Goal: Task Accomplishment & Management: Manage account settings

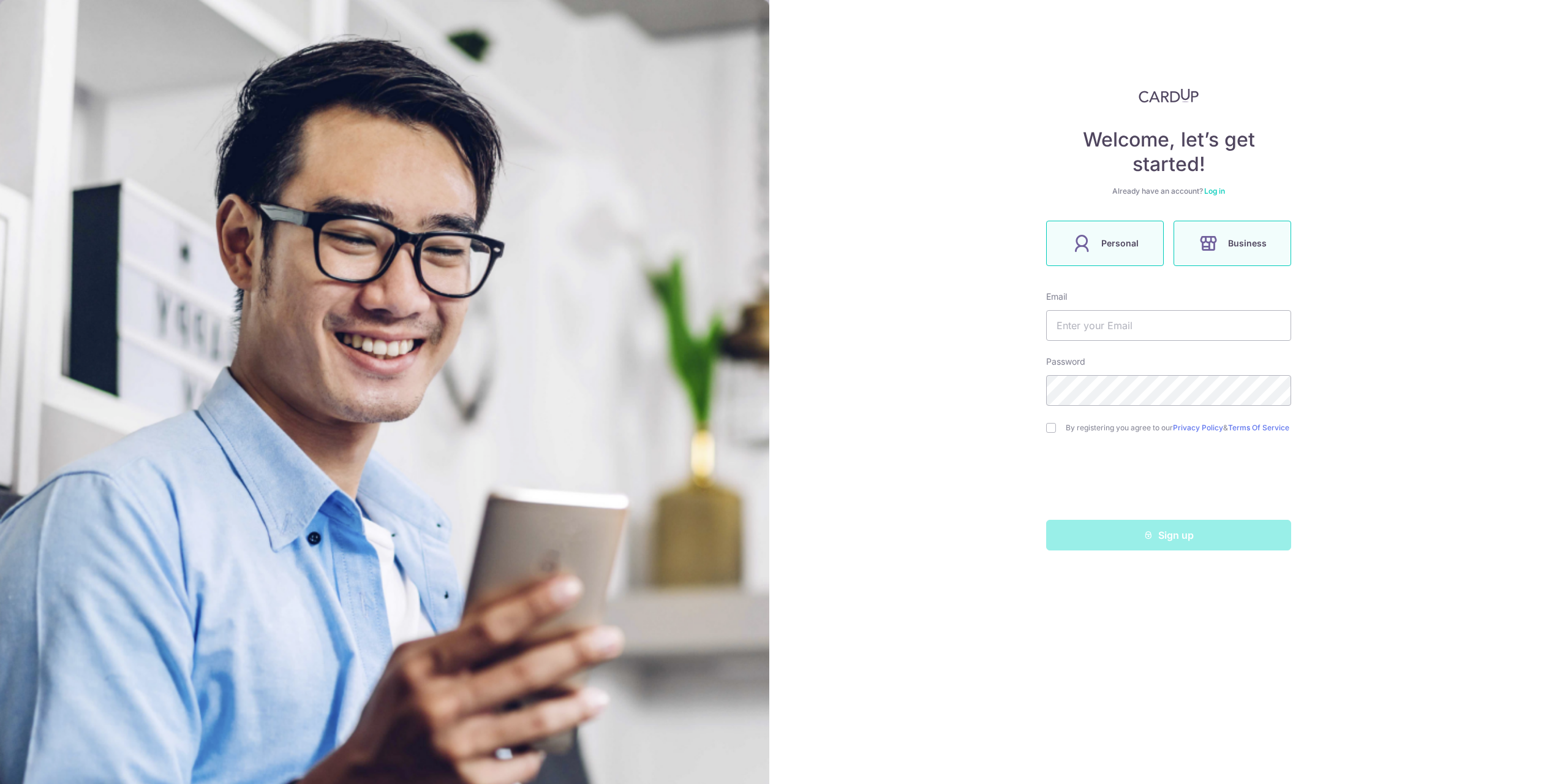
click at [1123, 243] on span "Personal" at bounding box center [1120, 243] width 37 height 15
click at [1129, 342] on form "Email Password By registering you agree to our Privacy Policy & Terms Of Servic…" at bounding box center [1168, 420] width 245 height 260
click at [1122, 328] on input "text" at bounding box center [1168, 325] width 245 height 30
click at [1379, 249] on div "Welcome, let’s get started! Already have an account? Log in Personal Business E…" at bounding box center [1169, 392] width 799 height 784
click at [1239, 245] on span "Business" at bounding box center [1247, 243] width 38 height 15
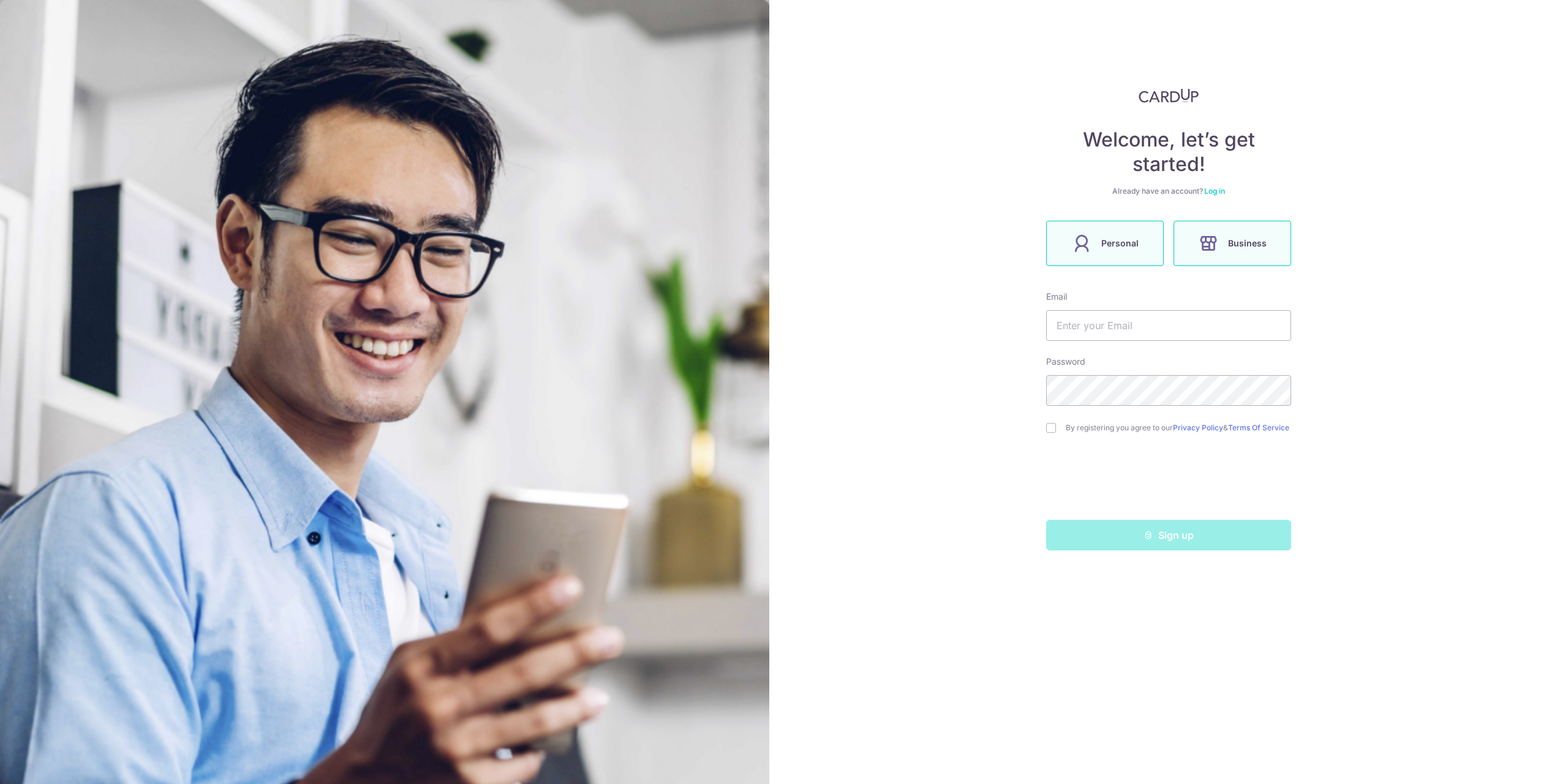
click at [1126, 231] on label "Personal" at bounding box center [1104, 243] width 117 height 45
click at [1050, 431] on input "checkbox" at bounding box center [1050, 428] width 10 height 10
checkbox input "true"
click at [1111, 329] on input "text" at bounding box center [1168, 325] width 245 height 30
type input "[EMAIL_ADDRESS][DOMAIN_NAME]"
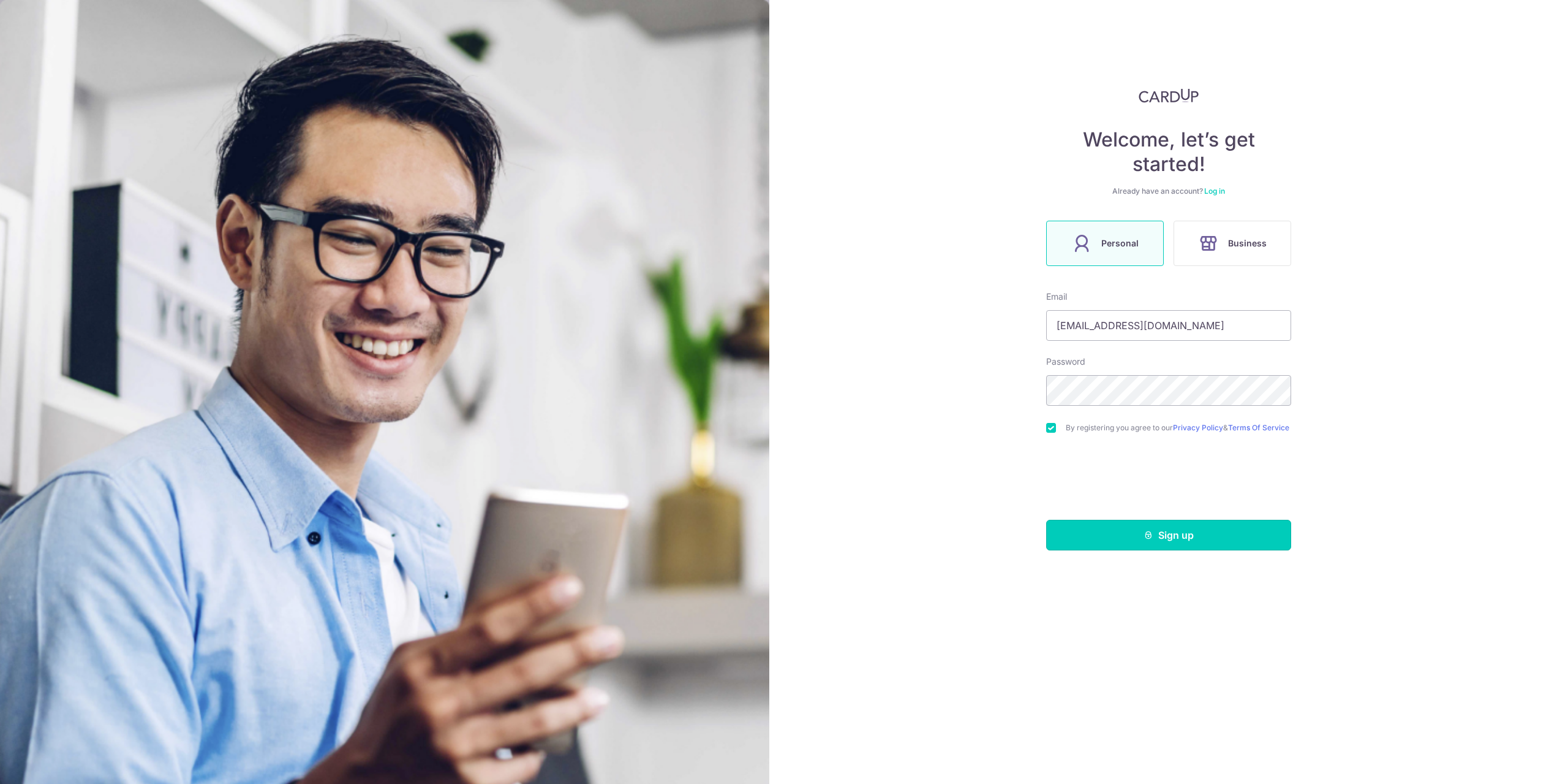
click at [1195, 542] on button "Sign up" at bounding box center [1168, 535] width 245 height 30
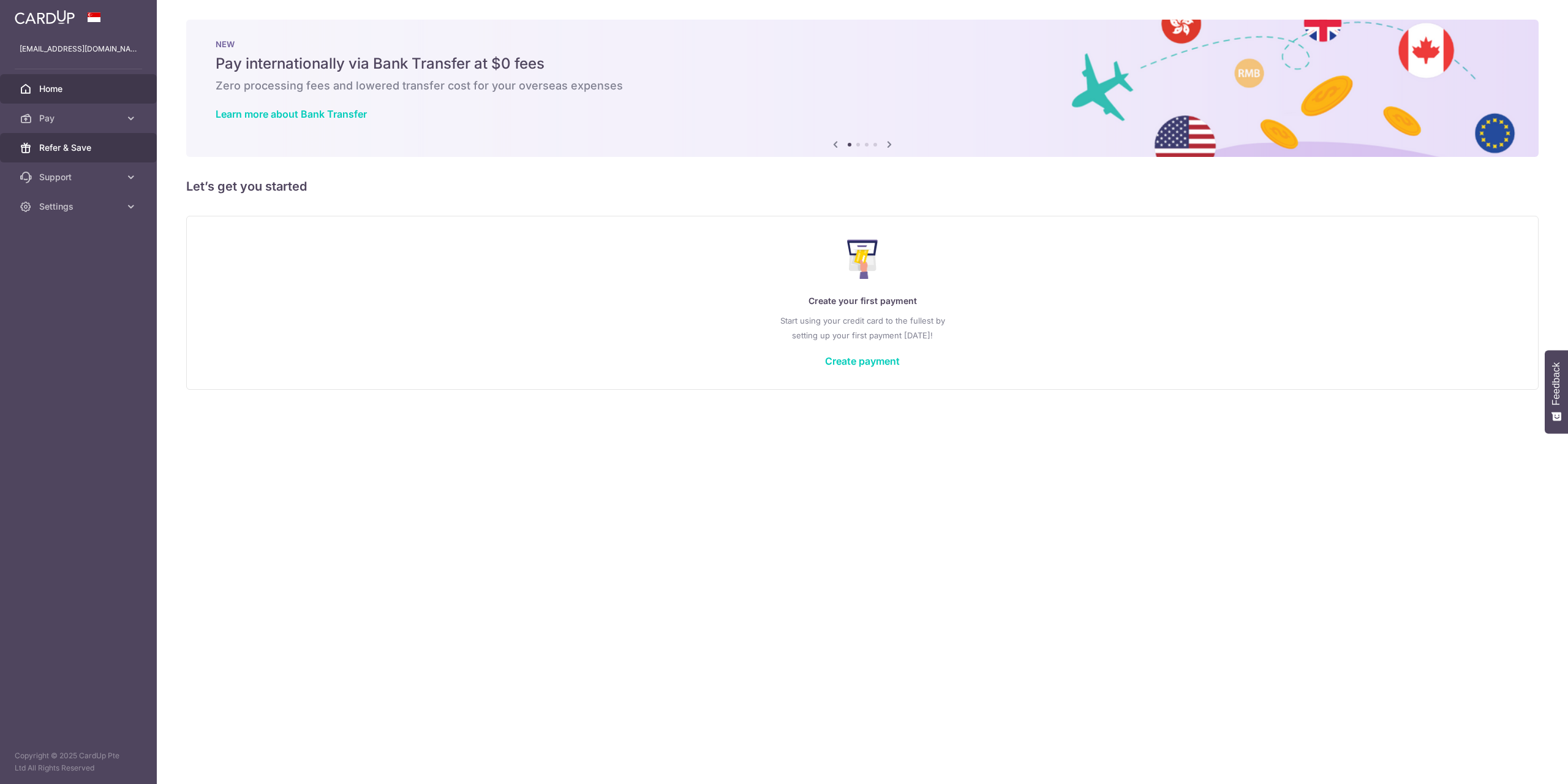
click at [90, 148] on span "Refer & Save" at bounding box center [79, 148] width 81 height 12
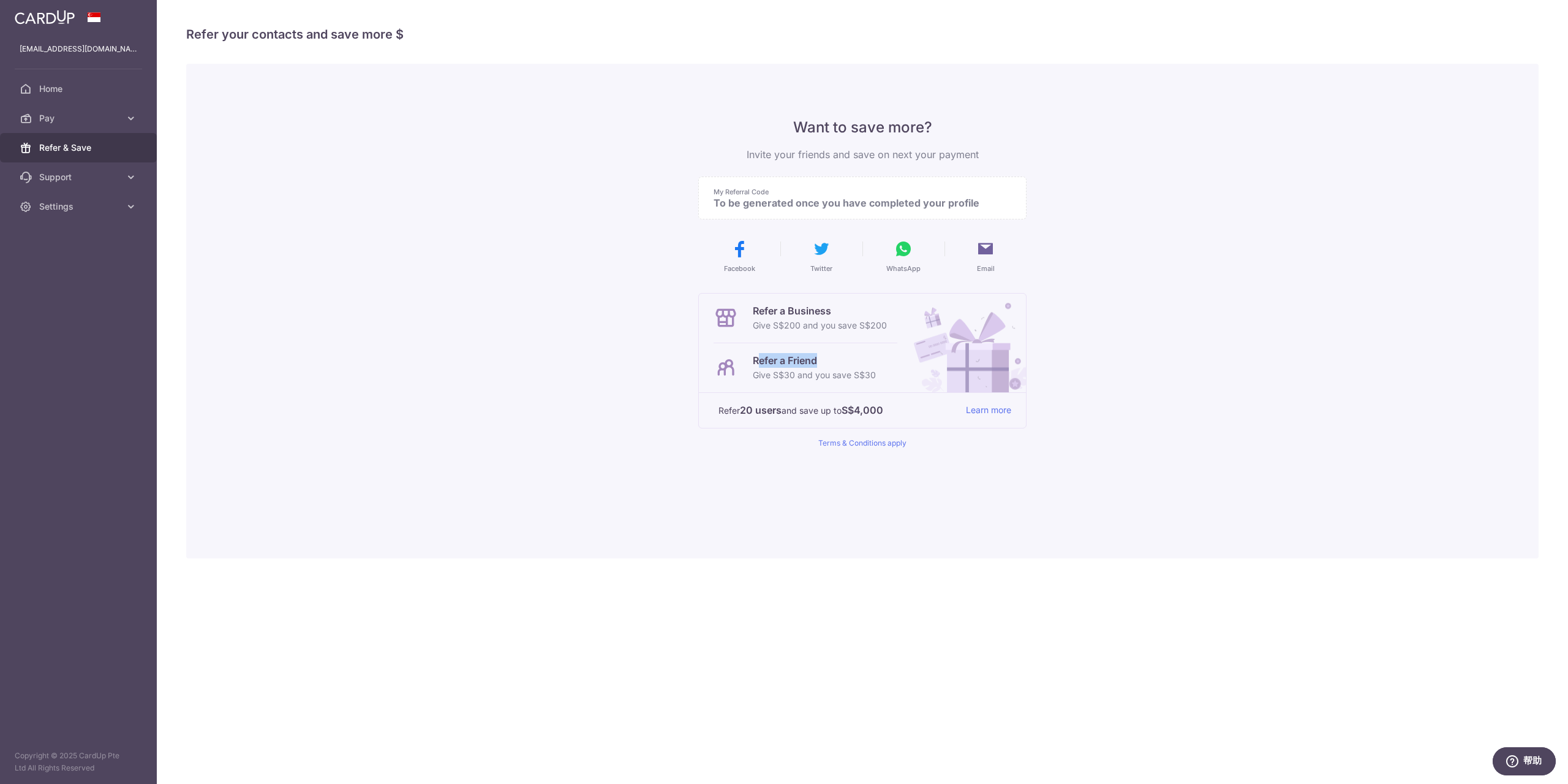
drag, startPoint x: 758, startPoint y: 357, endPoint x: 835, endPoint y: 365, distance: 77.4
click at [835, 365] on p "Refer a Friend" at bounding box center [815, 360] width 123 height 15
click at [807, 359] on p "Refer a Friend" at bounding box center [815, 360] width 123 height 15
drag, startPoint x: 760, startPoint y: 354, endPoint x: 819, endPoint y: 365, distance: 60.0
click at [819, 365] on p "Refer a Friend" at bounding box center [815, 360] width 123 height 15
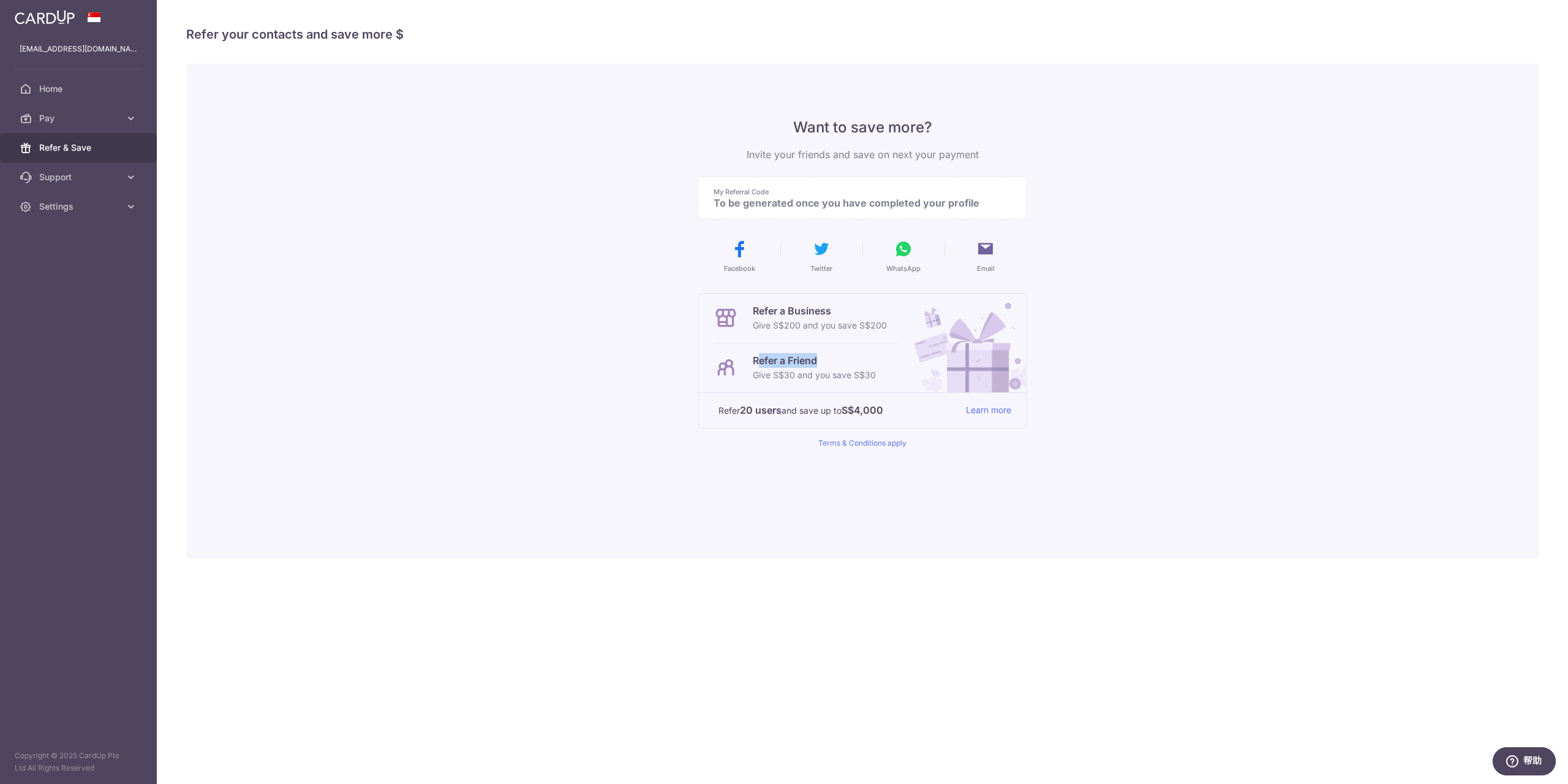
click at [821, 363] on p "Refer a Friend" at bounding box center [815, 360] width 123 height 15
drag, startPoint x: 784, startPoint y: 358, endPoint x: 803, endPoint y: 356, distance: 19.1
click at [797, 357] on p "Refer a Friend" at bounding box center [815, 360] width 123 height 15
click at [803, 356] on p "Refer a Friend" at bounding box center [815, 360] width 123 height 15
click at [74, 205] on span "Settings" at bounding box center [79, 207] width 81 height 12
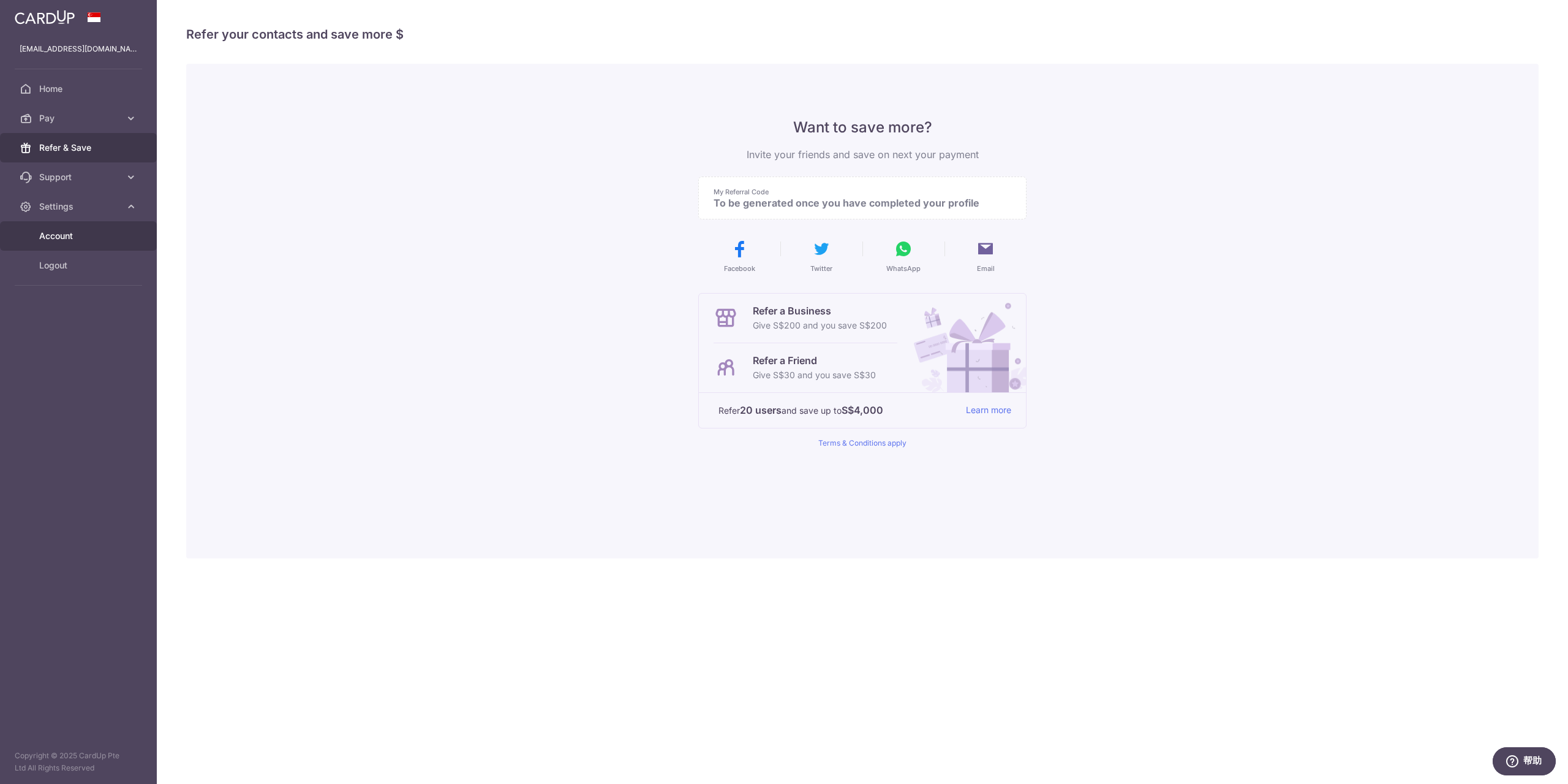
click at [76, 234] on span "Account" at bounding box center [79, 236] width 81 height 12
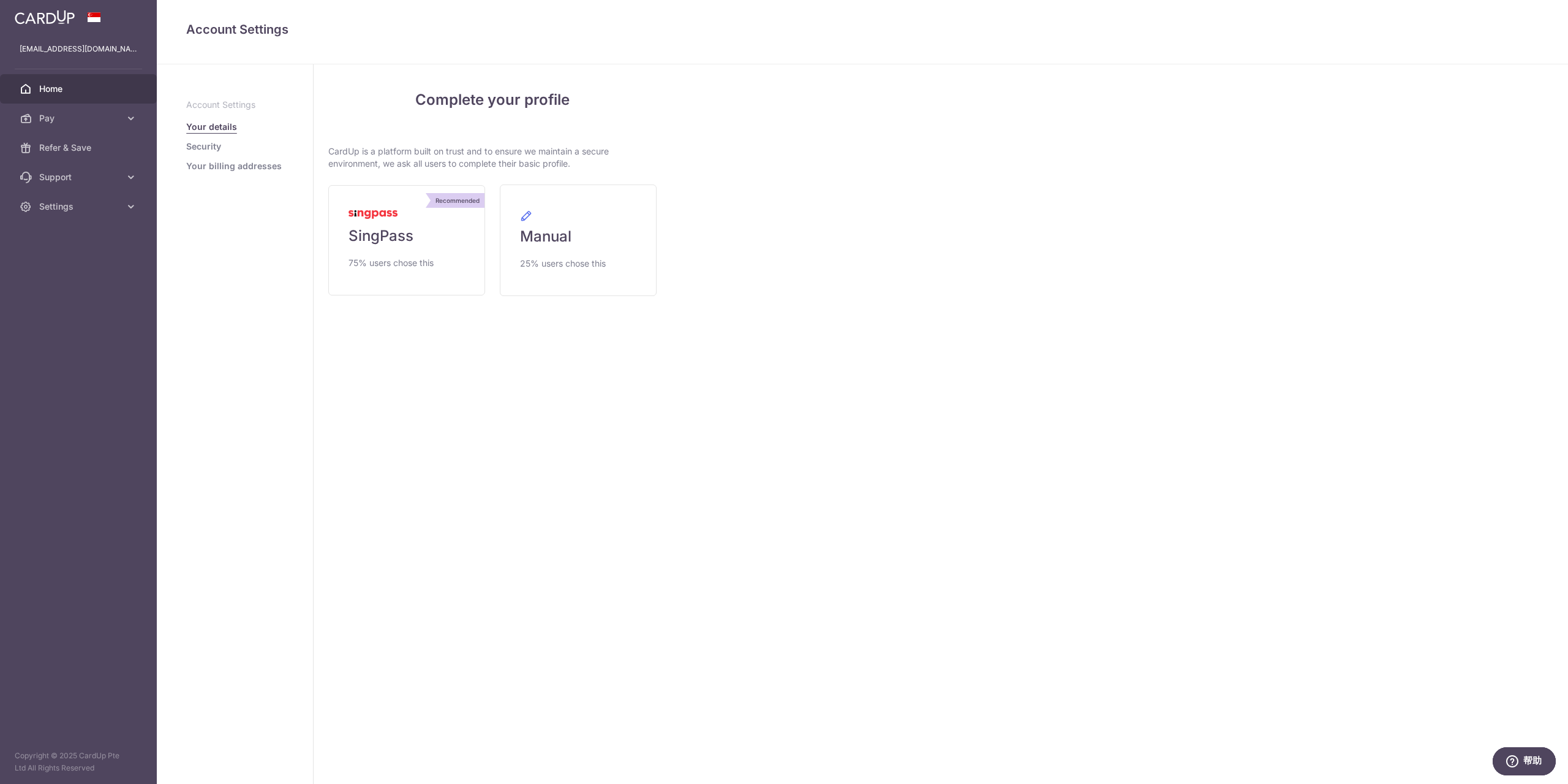
click at [65, 86] on span "Home" at bounding box center [79, 89] width 81 height 12
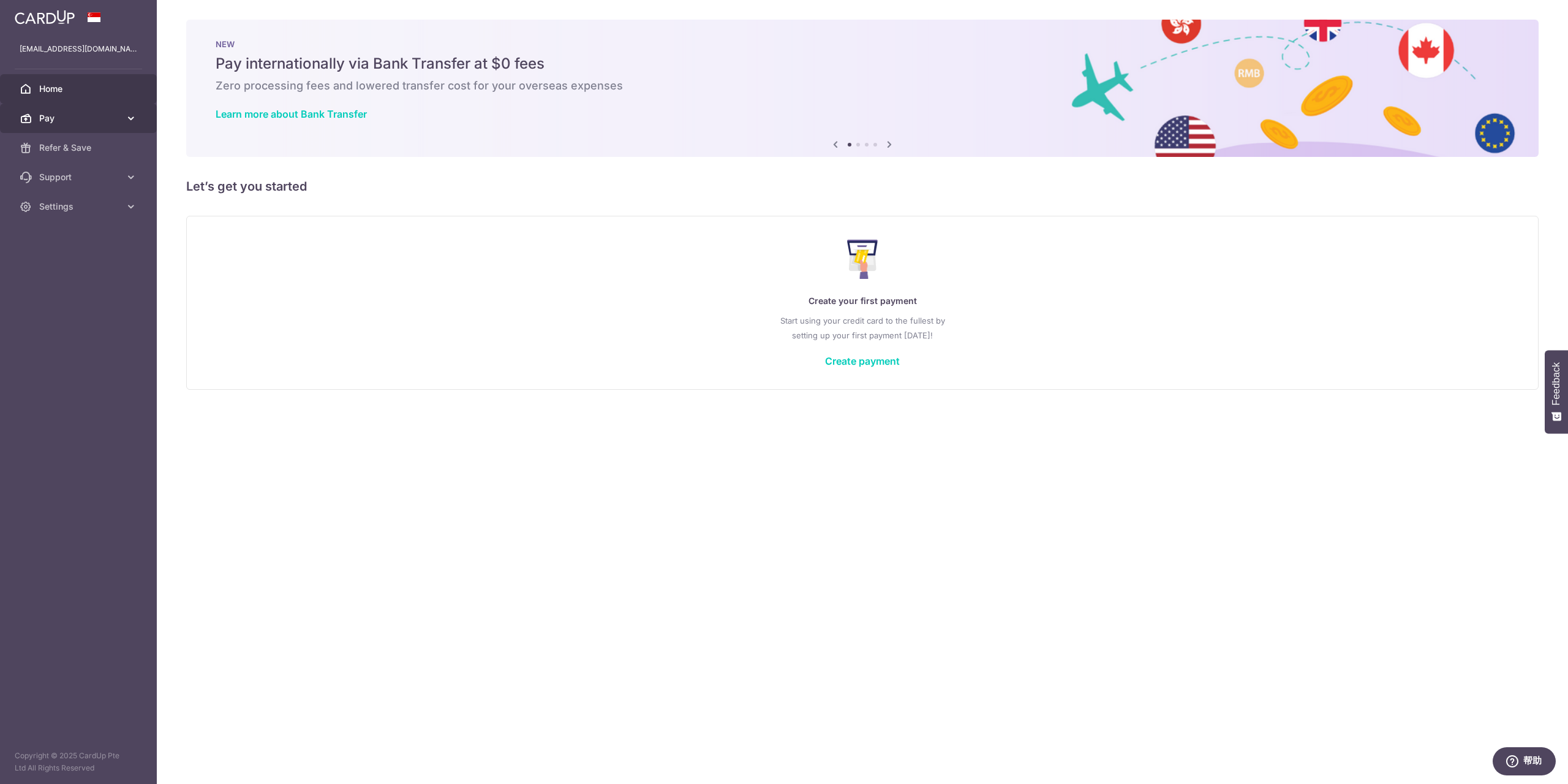
click at [101, 123] on span "Pay" at bounding box center [79, 118] width 81 height 12
click at [89, 157] on link "Payments" at bounding box center [78, 148] width 157 height 30
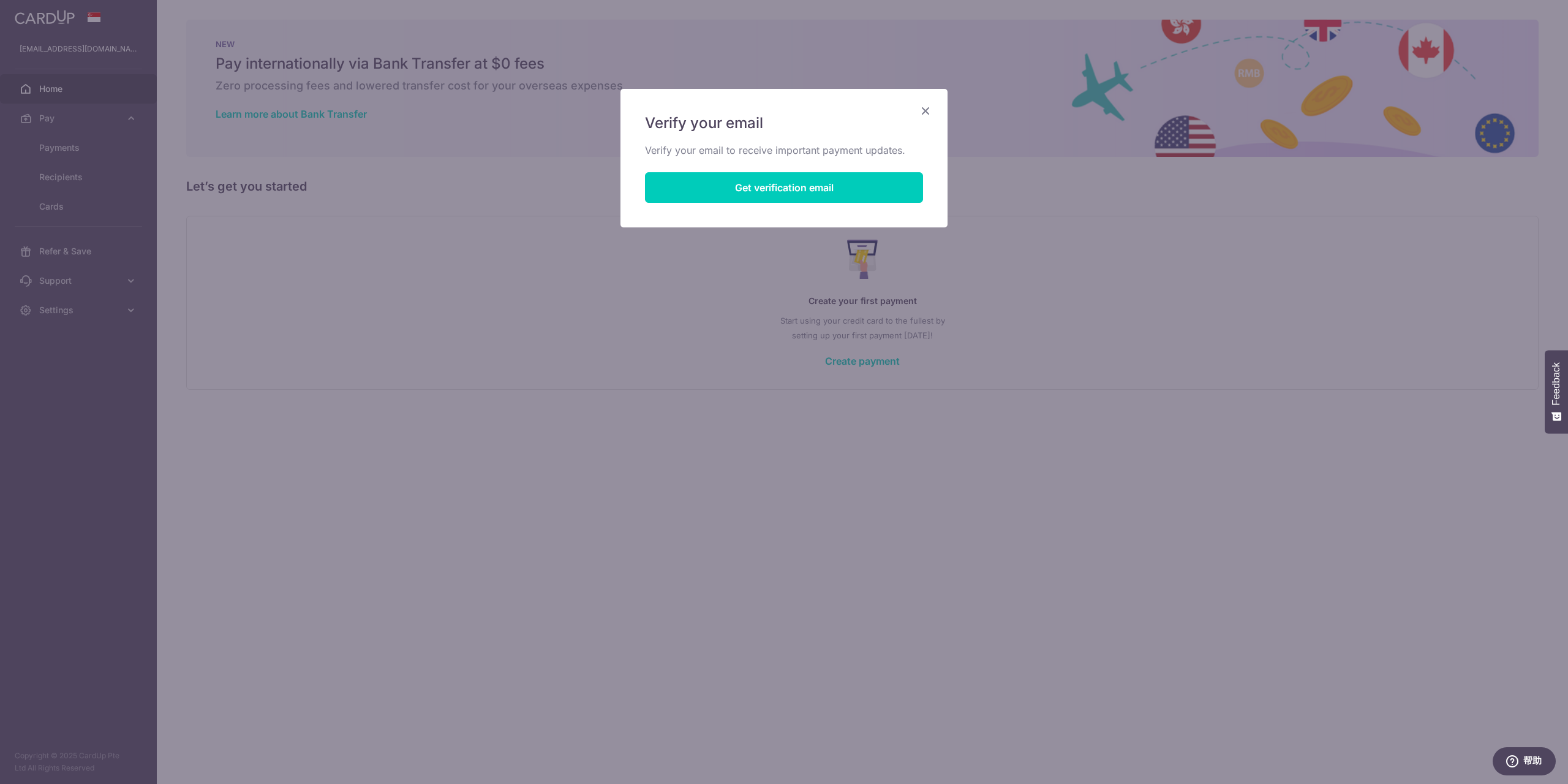
click at [923, 110] on icon "Close" at bounding box center [925, 110] width 15 height 16
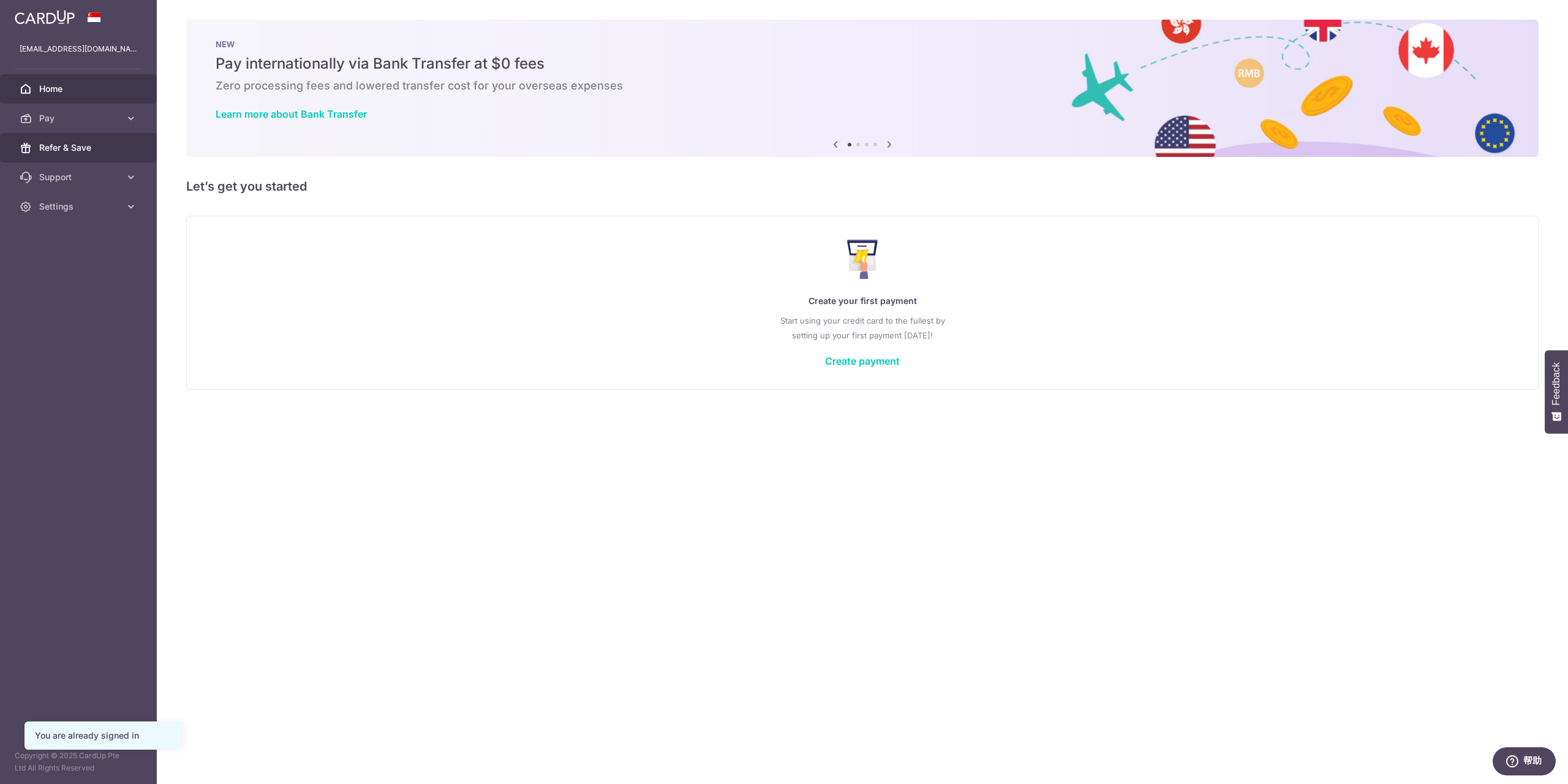
click at [77, 146] on span "Refer & Save" at bounding box center [79, 148] width 81 height 12
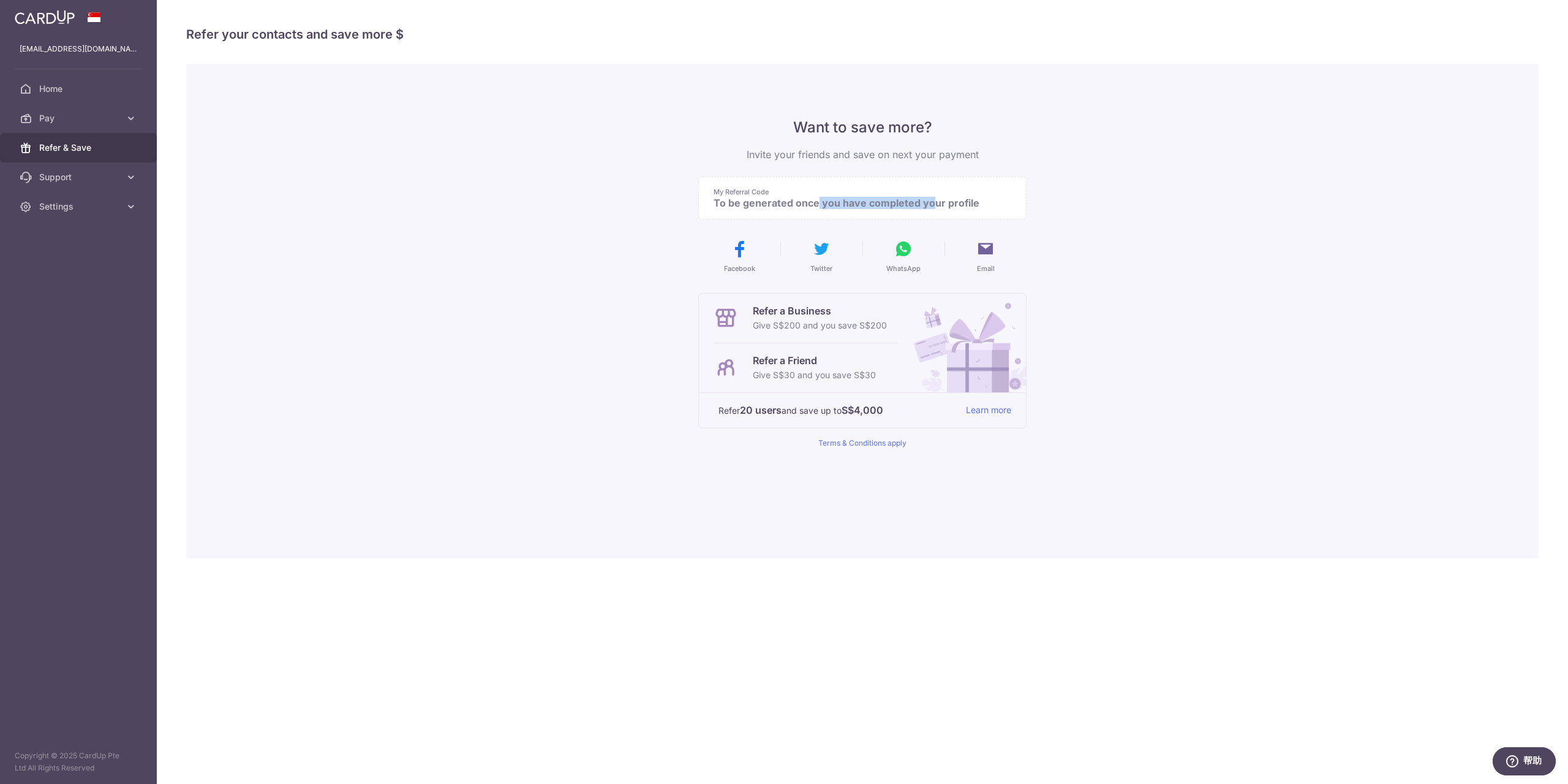
drag, startPoint x: 738, startPoint y: 204, endPoint x: 850, endPoint y: 205, distance: 112.0
click at [850, 205] on p "To be generated once you have completed your profile" at bounding box center [857, 203] width 288 height 12
click at [860, 202] on p "To be generated once you have completed your profile" at bounding box center [857, 203] width 288 height 12
drag, startPoint x: 738, startPoint y: 204, endPoint x: 771, endPoint y: 203, distance: 33.0
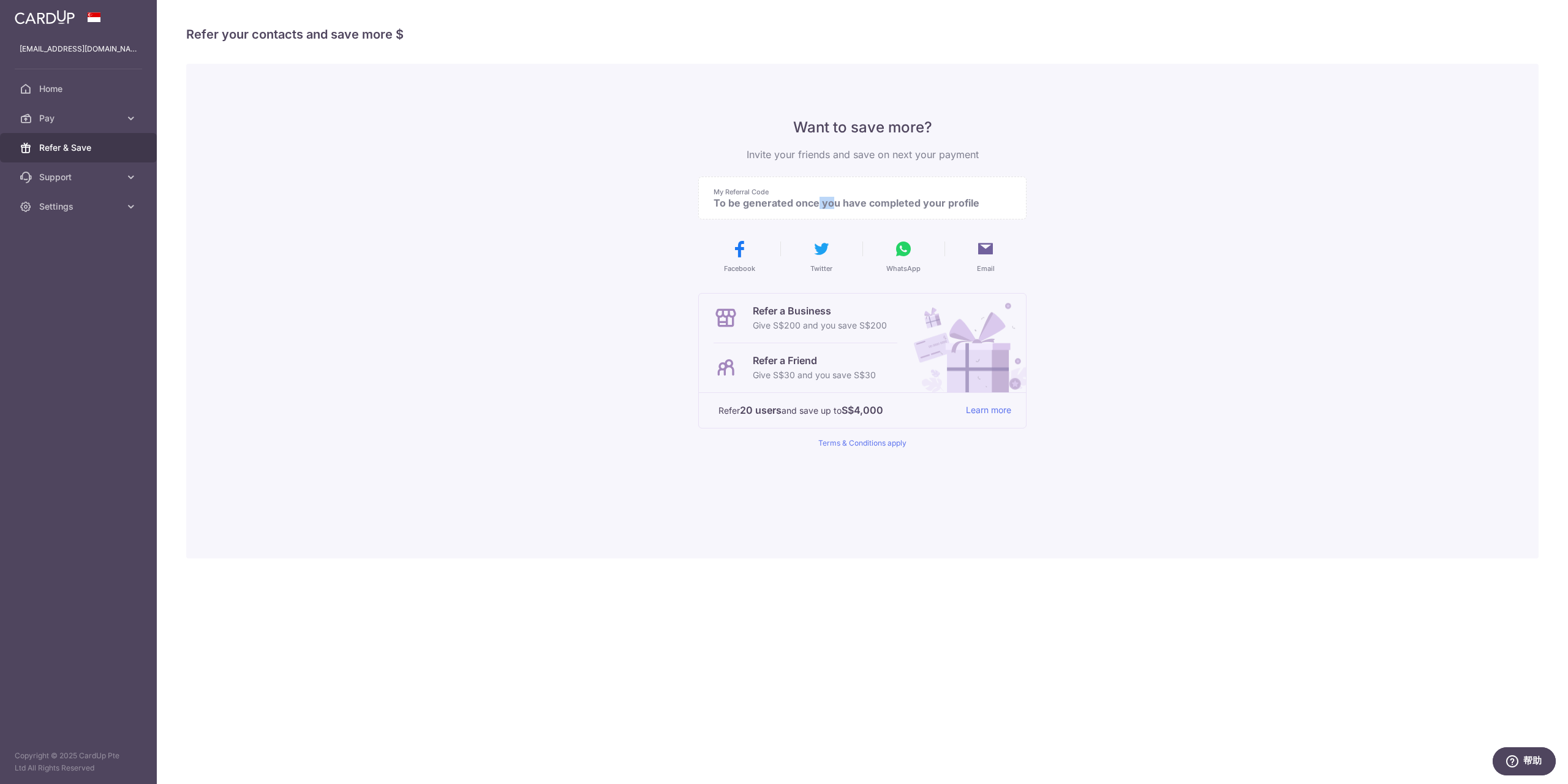
click at [770, 204] on p "To be generated once you have completed your profile" at bounding box center [857, 203] width 288 height 12
click at [771, 203] on p "To be generated once you have completed your profile" at bounding box center [857, 203] width 288 height 12
drag, startPoint x: 735, startPoint y: 203, endPoint x: 1009, endPoint y: 216, distance: 274.3
click at [1006, 216] on div "My Referral Code To be generated once you have completed your profile" at bounding box center [863, 197] width 328 height 43
click at [1119, 219] on div "Want to save more? Invite your friends and save on next your payment My Referra…" at bounding box center [862, 310] width 1353 height 495
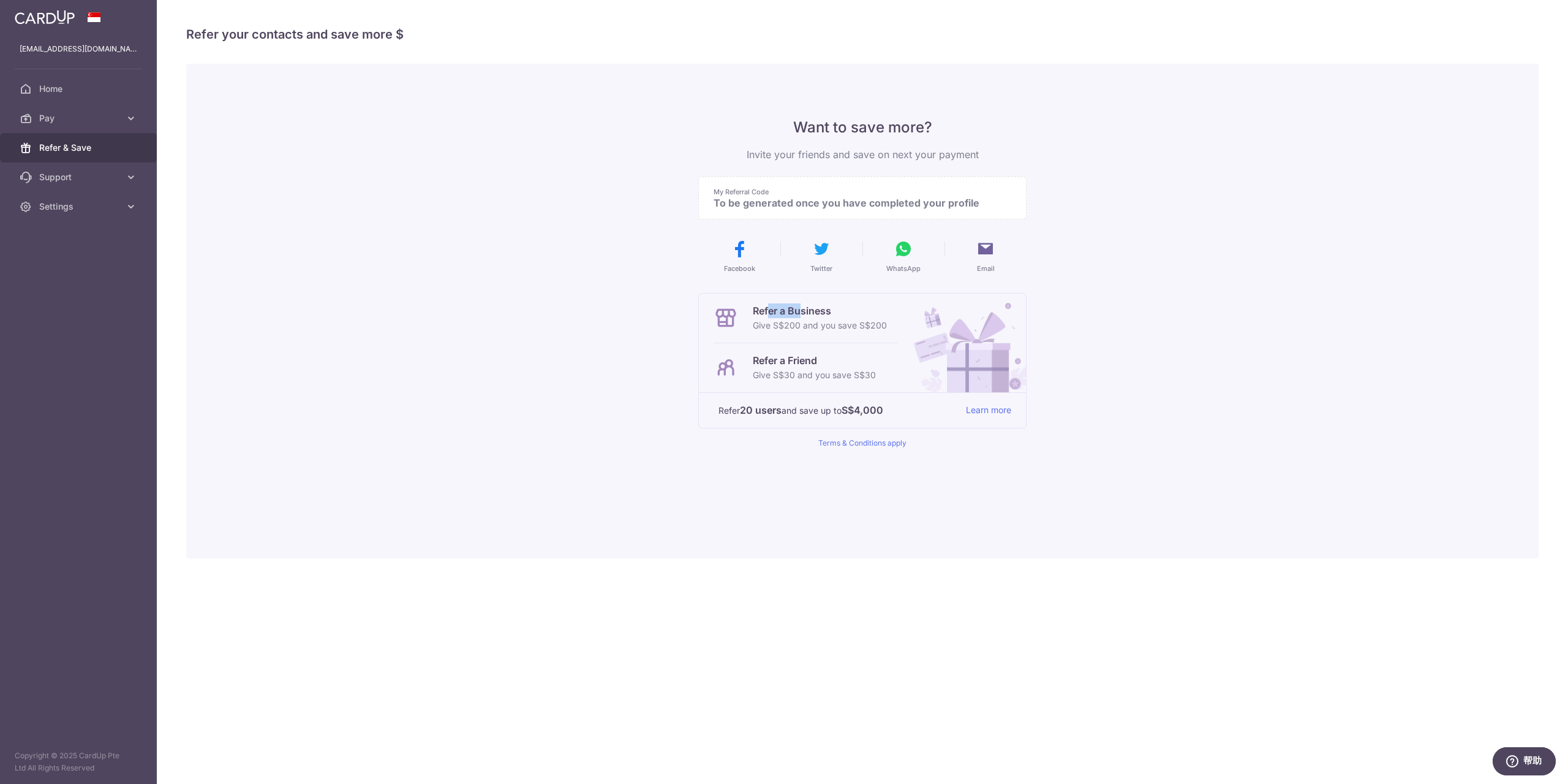
drag, startPoint x: 782, startPoint y: 313, endPoint x: 813, endPoint y: 312, distance: 31.0
click at [803, 312] on p "Refer a Business" at bounding box center [820, 310] width 134 height 15
click at [813, 312] on p "Refer a Business" at bounding box center [820, 310] width 134 height 15
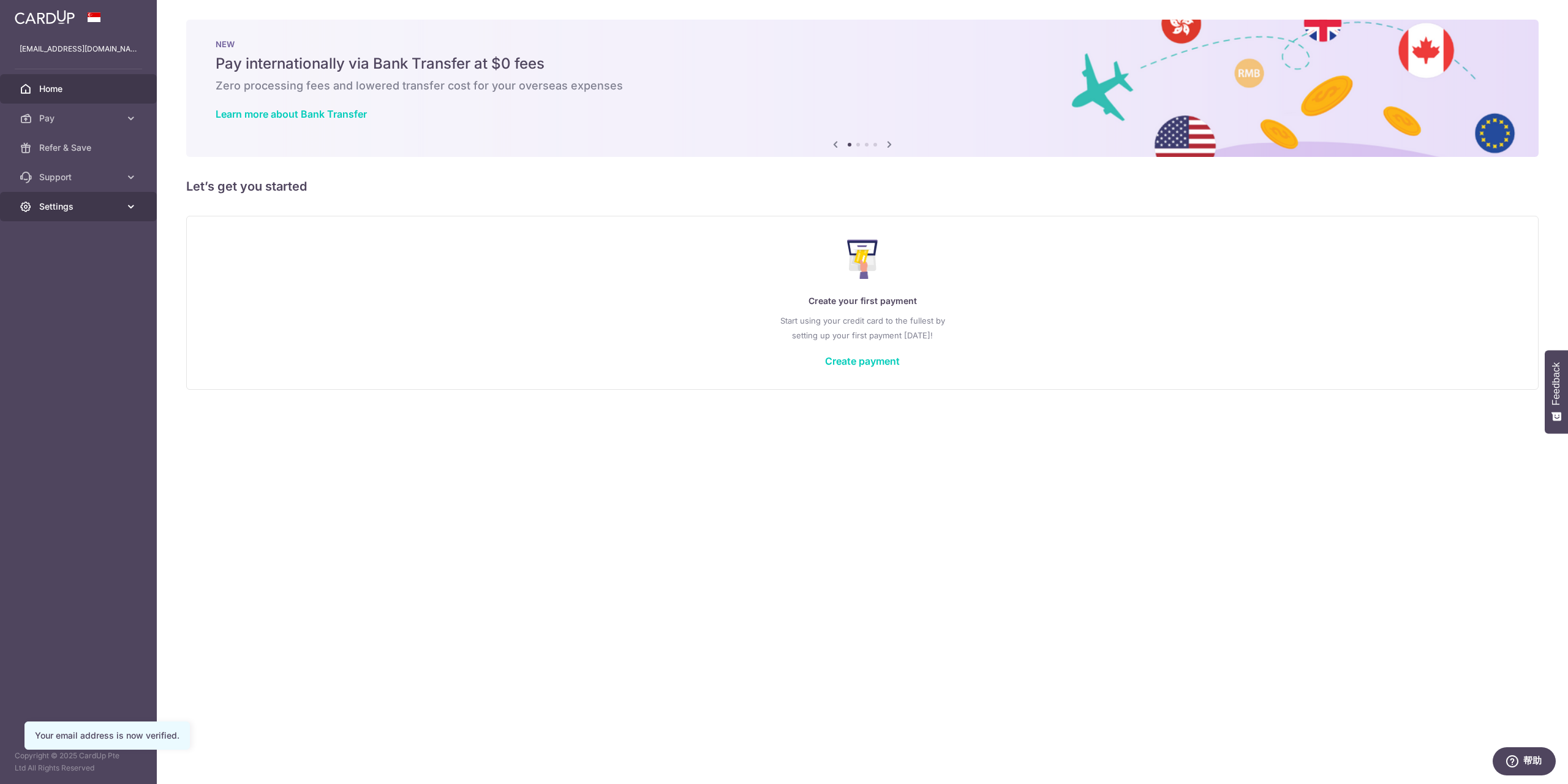
click at [72, 205] on span "Settings" at bounding box center [79, 207] width 81 height 12
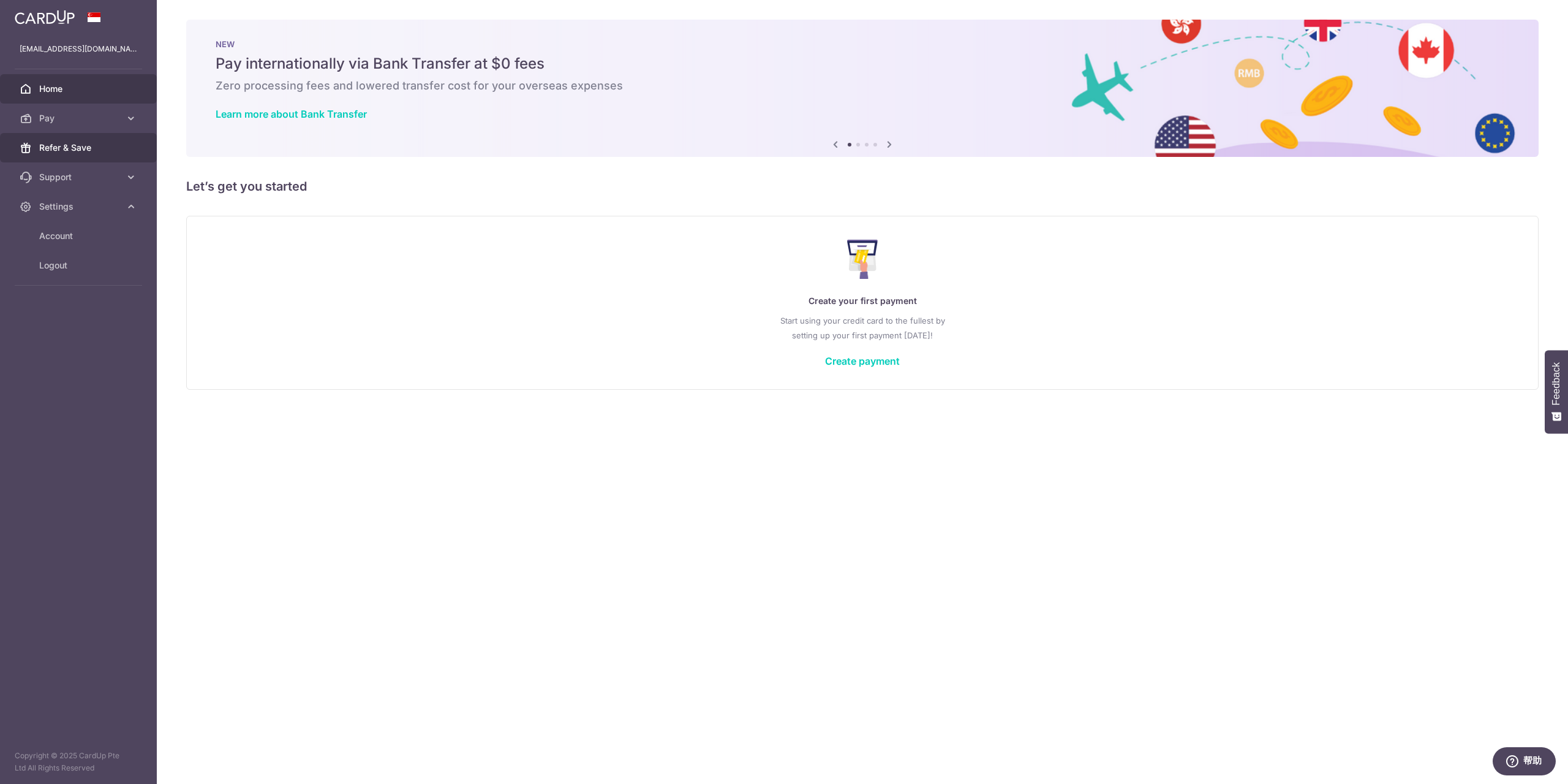
click at [95, 143] on span "Refer & Save" at bounding box center [79, 148] width 81 height 12
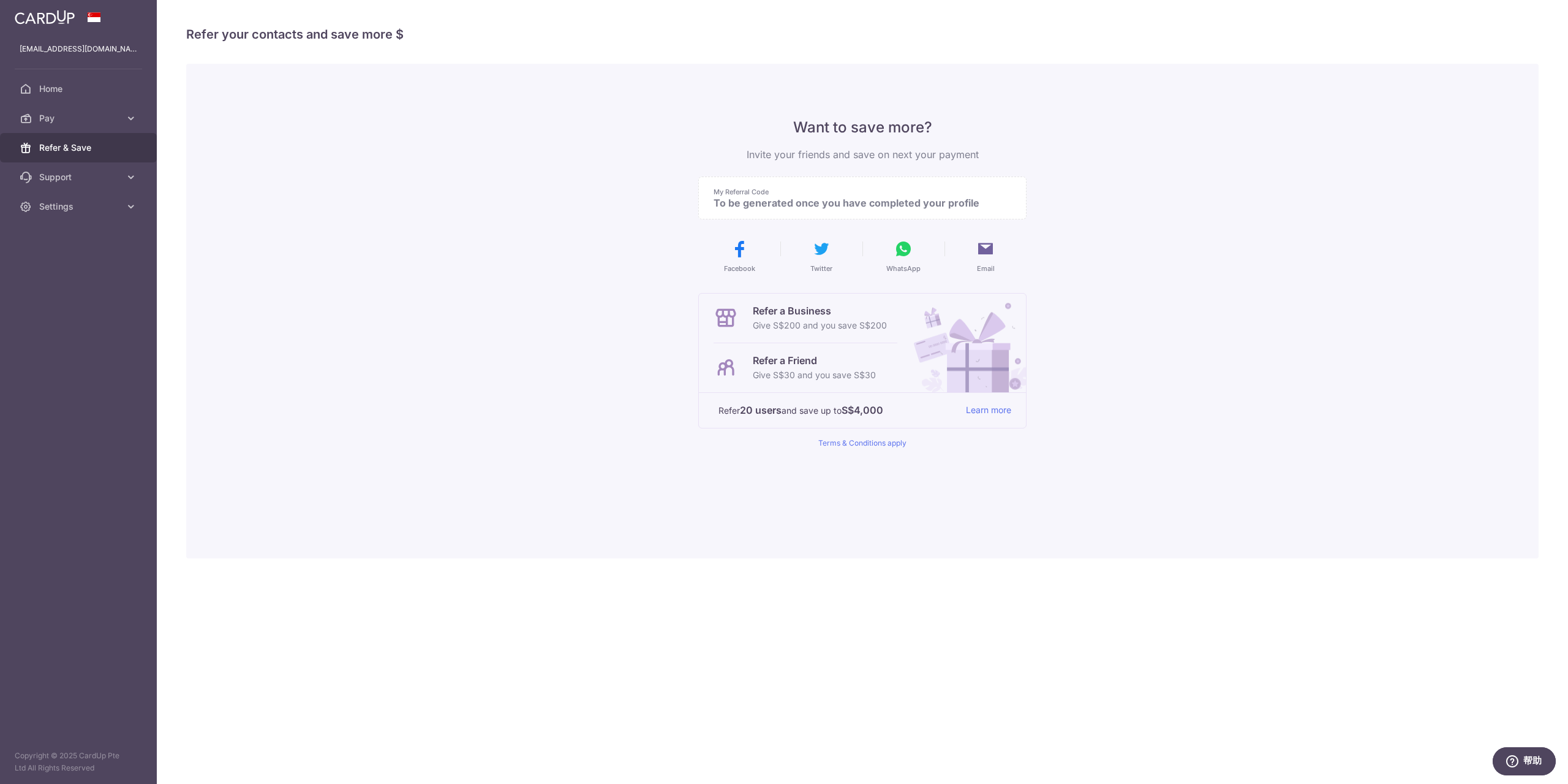
click at [800, 197] on p "To be generated once you have completed your profile" at bounding box center [857, 203] width 288 height 12
drag, startPoint x: 795, startPoint y: 207, endPoint x: 896, endPoint y: 213, distance: 101.2
click at [893, 214] on div "My Referral Code To be generated once you have completed your profile" at bounding box center [863, 197] width 328 height 43
click at [903, 211] on div "My Referral Code To be generated once you have completed your profile" at bounding box center [863, 197] width 328 height 43
click at [95, 213] on link "Settings" at bounding box center [78, 207] width 157 height 30
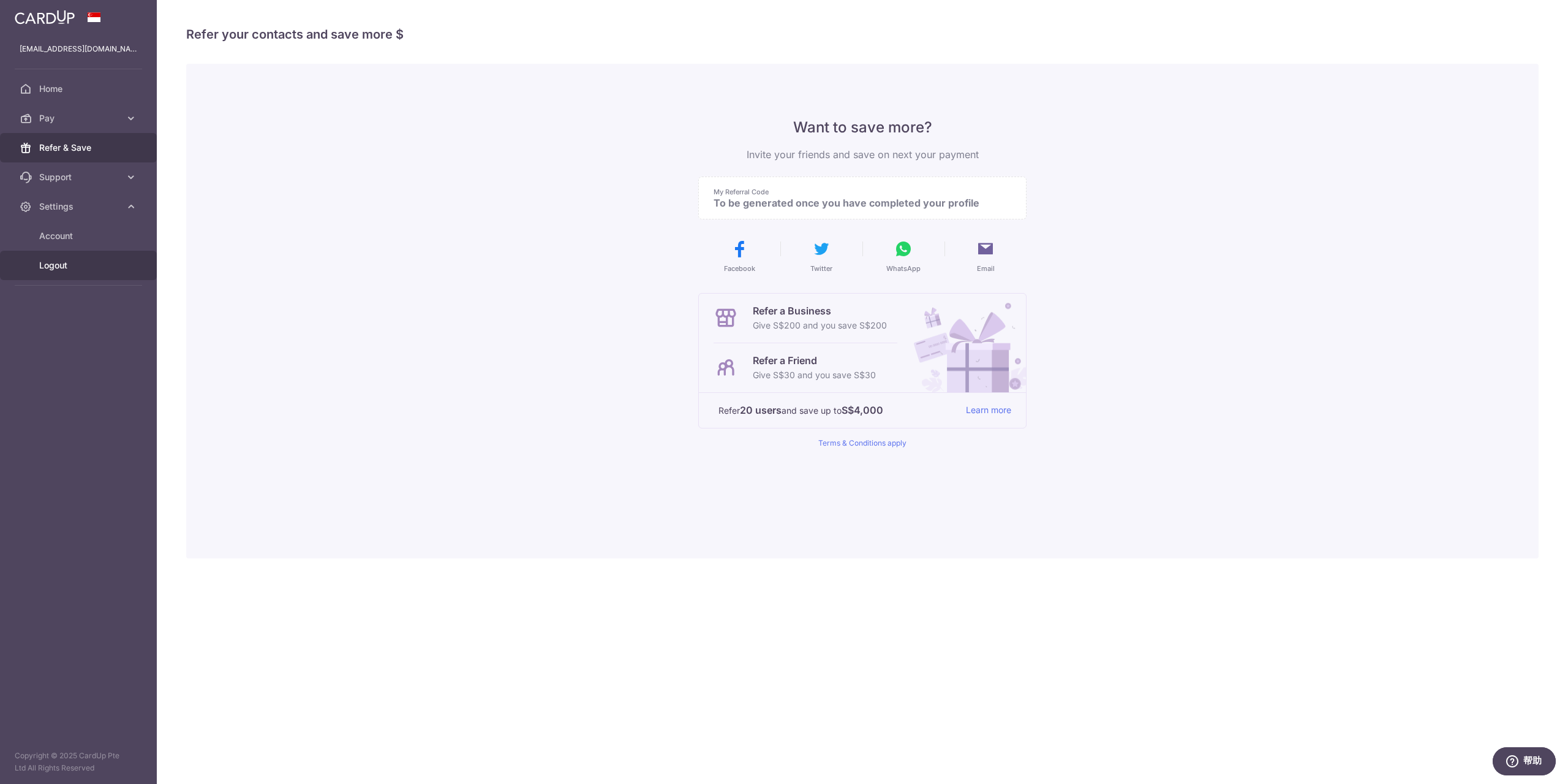
click at [63, 262] on span "Logout" at bounding box center [79, 265] width 81 height 12
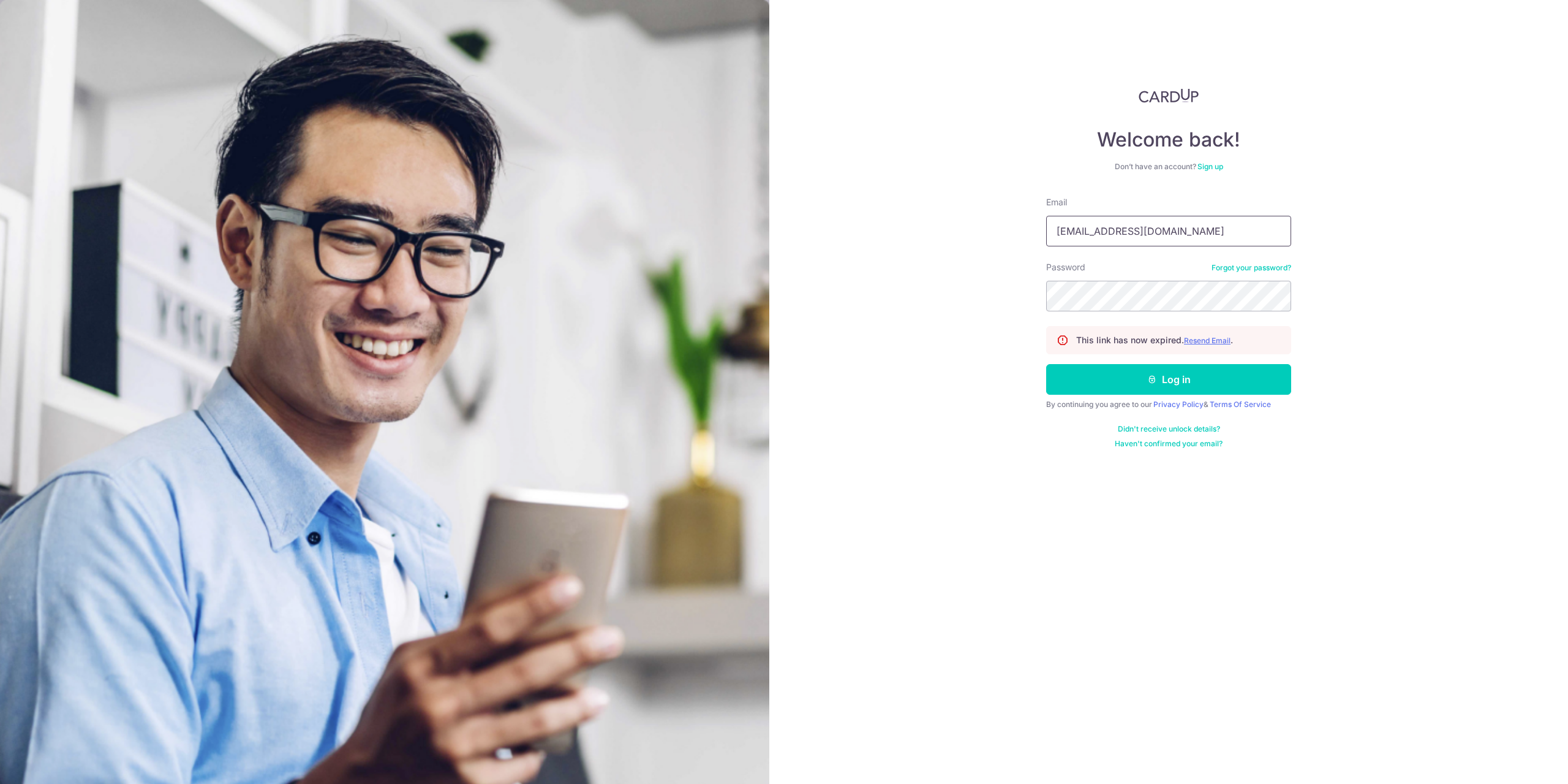
click at [1168, 235] on input "eliot_zero@outlook.com" at bounding box center [1168, 230] width 245 height 30
drag, startPoint x: 1190, startPoint y: 236, endPoint x: 1010, endPoint y: 229, distance: 180.1
click at [1011, 229] on div "Welcome back! Don’t have an account? Sign up Email eliot_zero@outlook.com Passw…" at bounding box center [1169, 392] width 799 height 784
type input "sir-[EMAIL_ADDRESS][DOMAIN_NAME]"
click at [895, 324] on div "Welcome back! Don’t have an account? Sign up Email sir-eagle@protonmail.com Pas…" at bounding box center [1169, 392] width 799 height 784
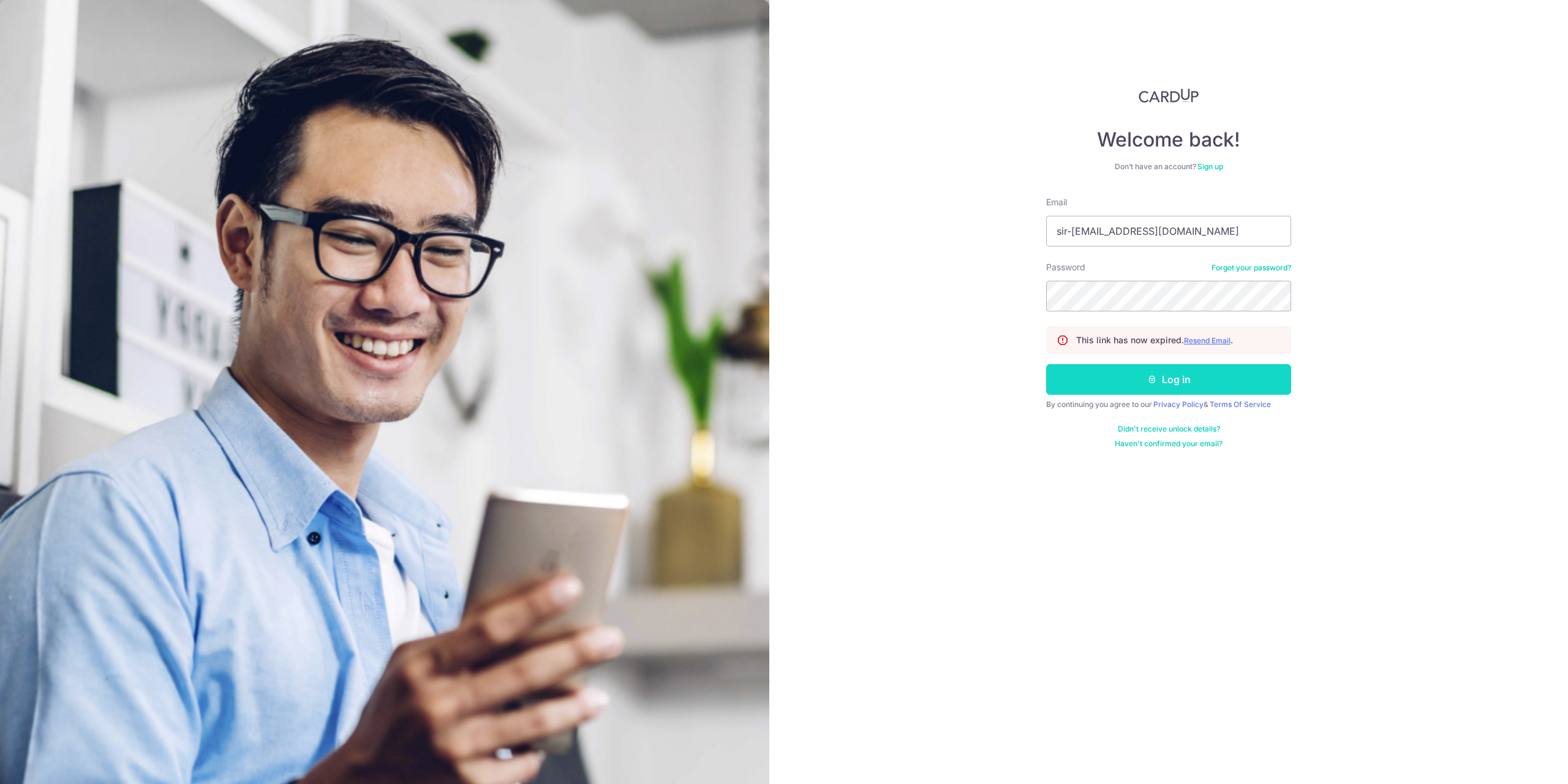
click at [1166, 386] on button "Log in" at bounding box center [1168, 379] width 245 height 30
